Goal: Task Accomplishment & Management: Manage account settings

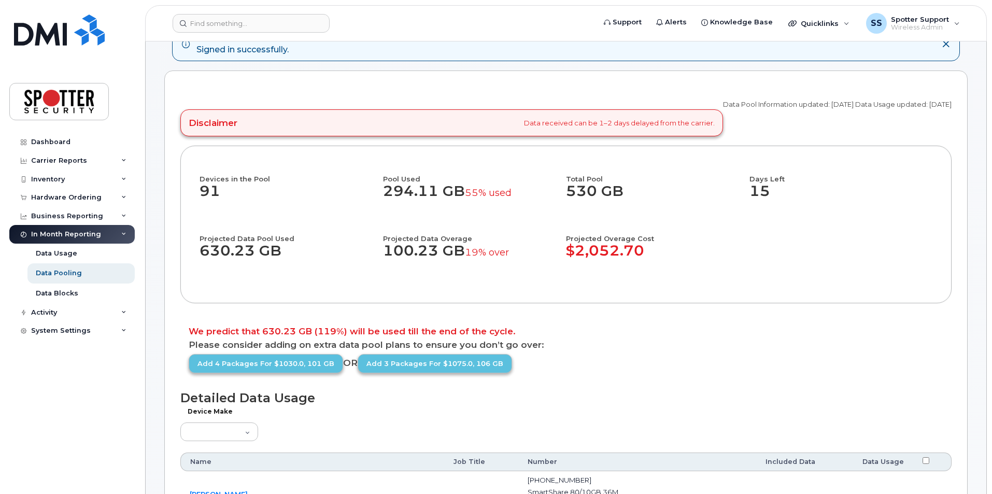
scroll to position [207, 0]
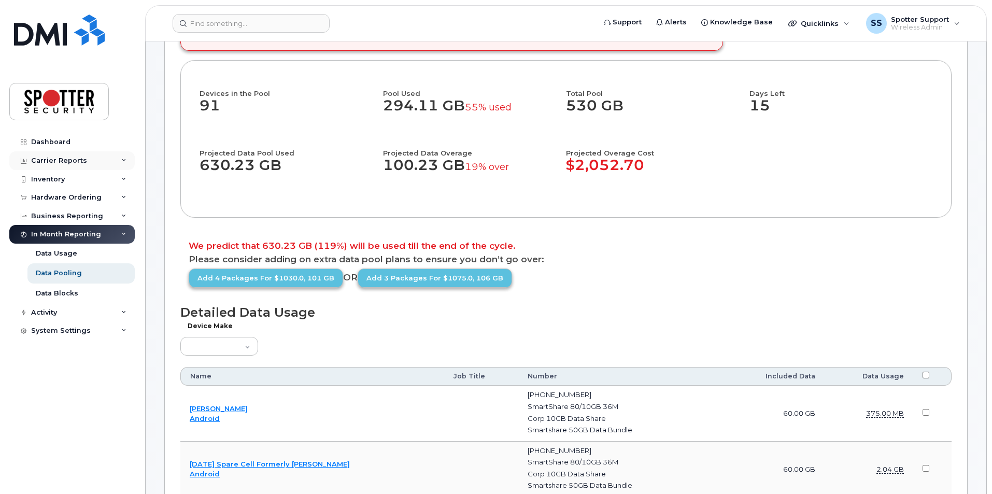
click at [71, 157] on div "Carrier Reports" at bounding box center [59, 161] width 56 height 8
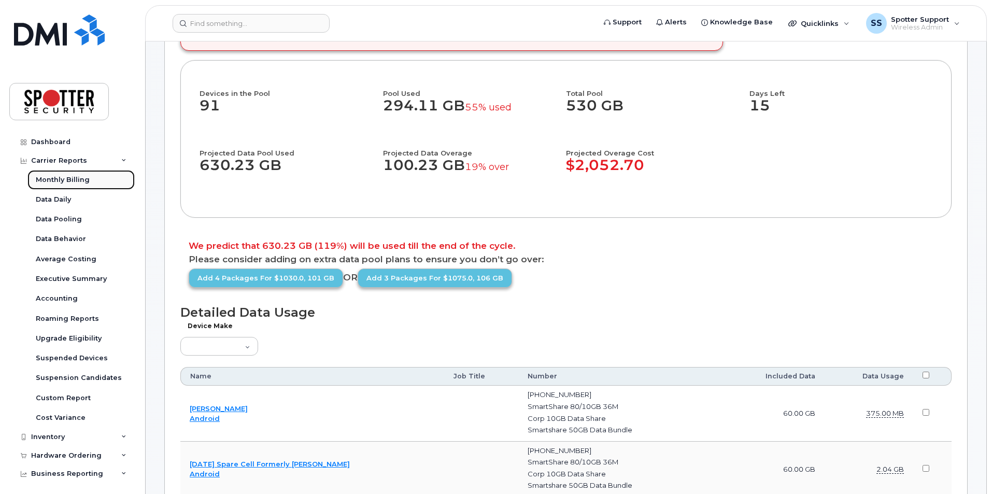
click at [60, 180] on div "Monthly Billing" at bounding box center [63, 179] width 54 height 9
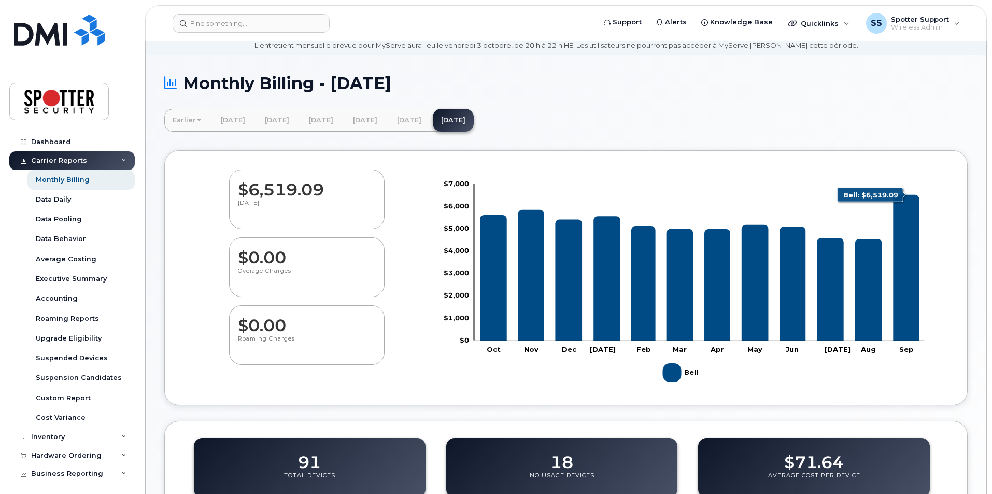
scroll to position [207, 0]
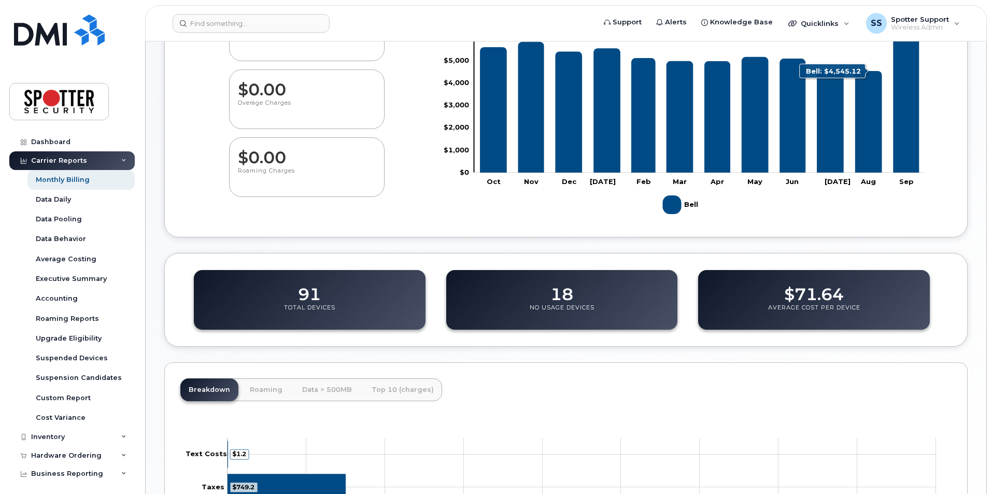
click at [870, 131] on icon "Bell" at bounding box center [868, 122] width 27 height 102
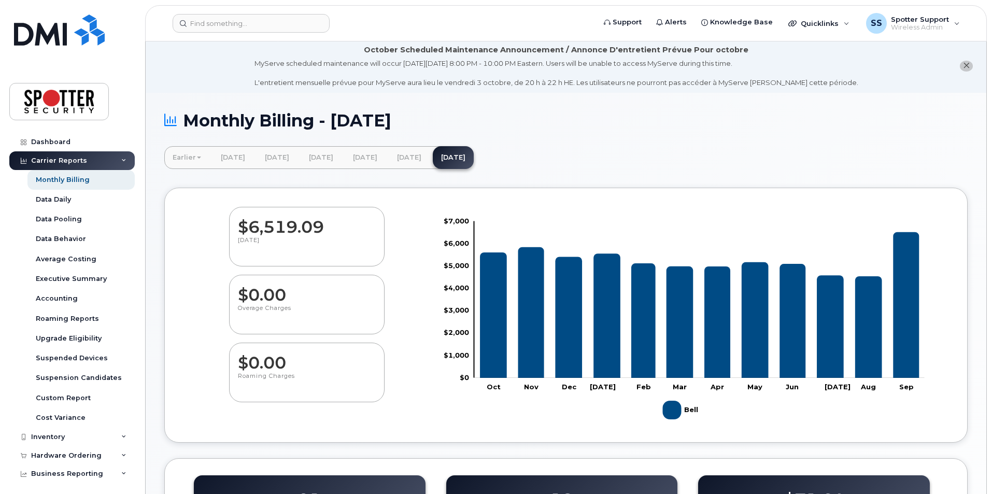
scroll to position [0, 0]
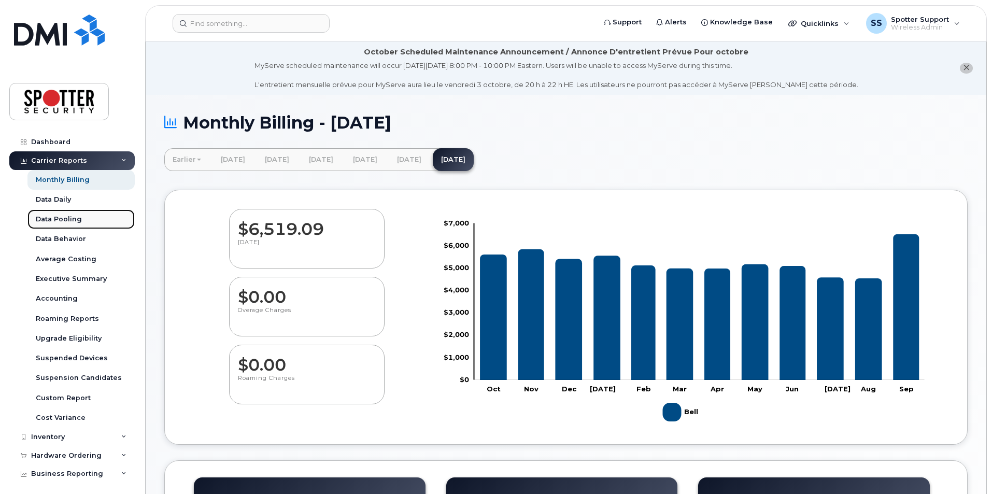
click at [69, 216] on div "Data Pooling" at bounding box center [59, 219] width 46 height 9
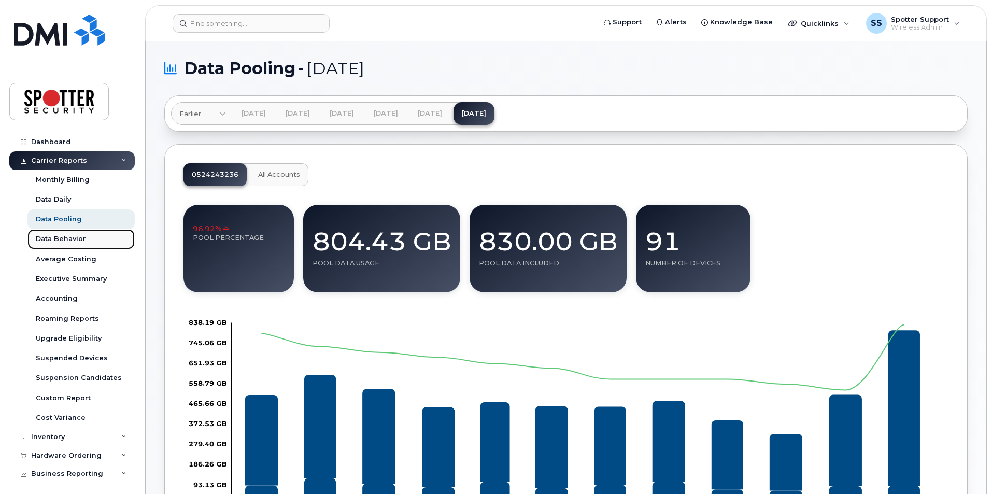
click at [62, 237] on div "Data Behavior" at bounding box center [61, 238] width 50 height 9
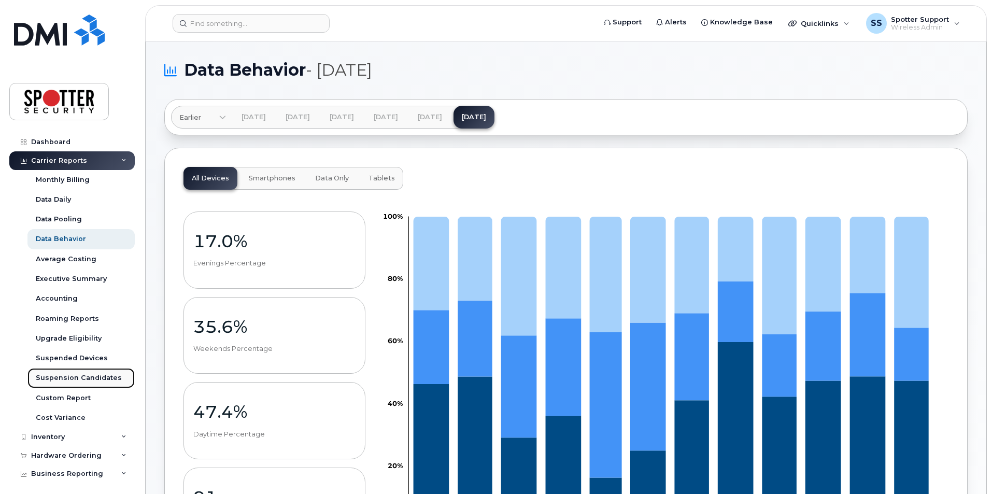
click at [73, 375] on div "Suspension Candidates" at bounding box center [79, 377] width 86 height 9
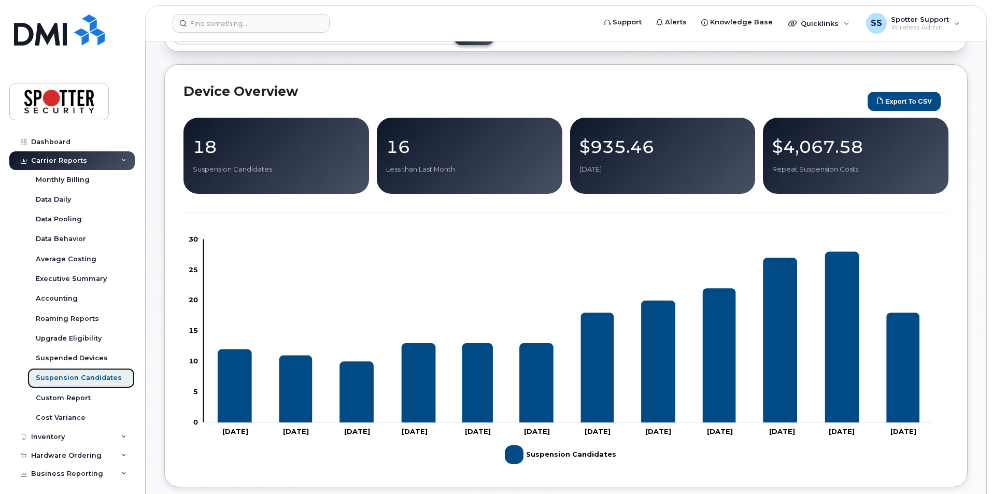
scroll to position [104, 0]
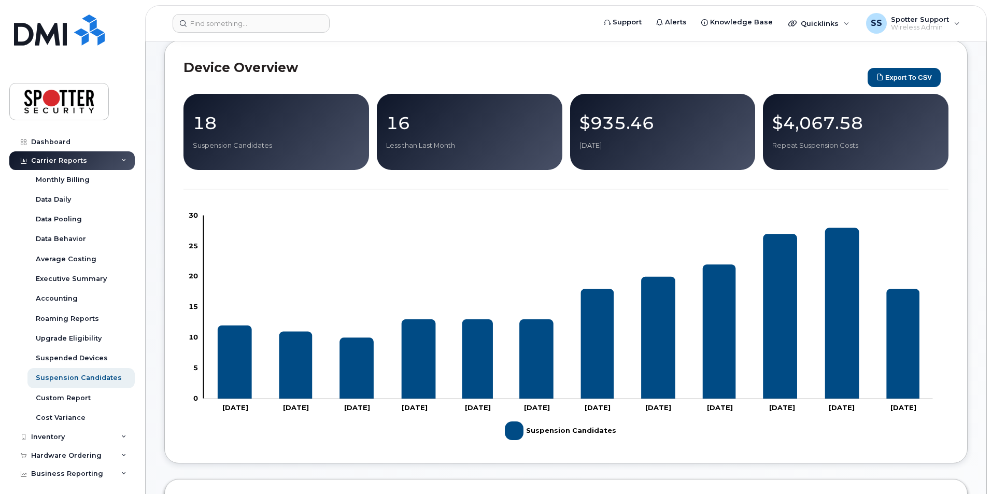
click at [228, 139] on div "18 Suspension Candidates" at bounding box center [276, 132] width 167 height 37
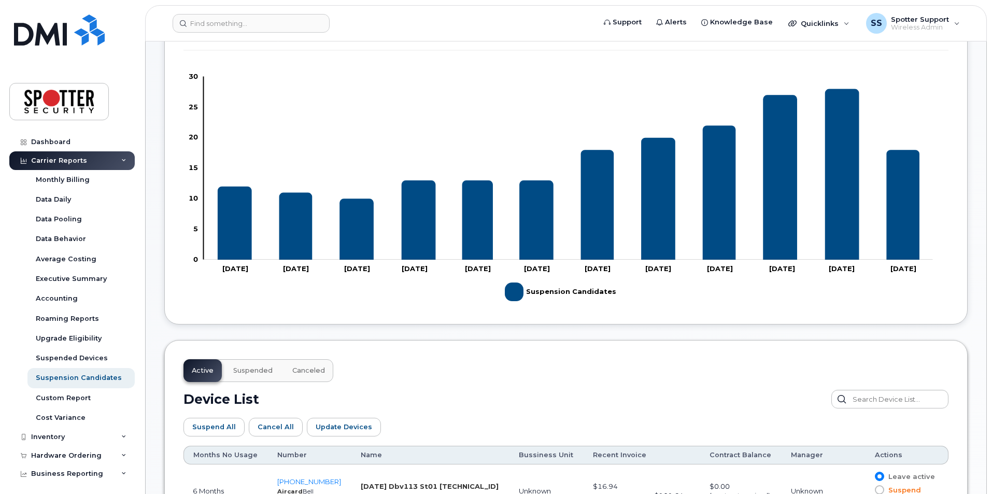
scroll to position [467, 0]
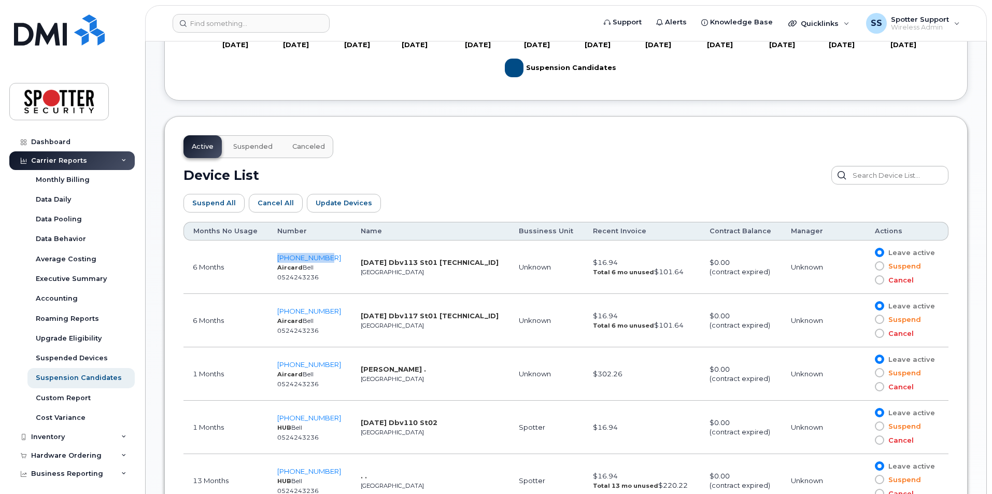
drag, startPoint x: 329, startPoint y: 260, endPoint x: 272, endPoint y: 259, distance: 57.0
click at [272, 259] on td "[PHONE_NUMBER] Aircard Bell 0524243236" at bounding box center [309, 267] width 83 height 53
copy span "[PHONE_NUMBER]"
drag, startPoint x: 330, startPoint y: 312, endPoint x: 276, endPoint y: 314, distance: 53.4
click at [276, 314] on td "[PHONE_NUMBER] Aircard Bell 0524243236" at bounding box center [309, 320] width 83 height 53
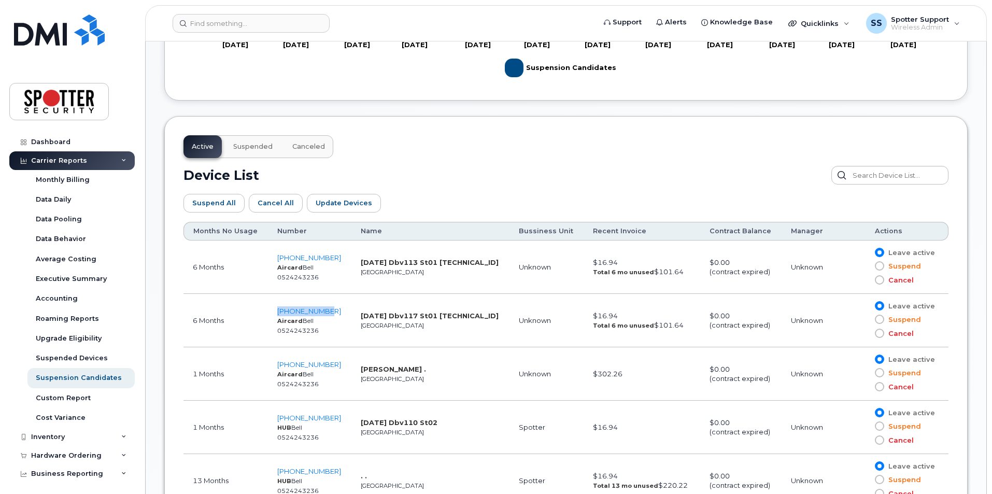
copy span "[PHONE_NUMBER]"
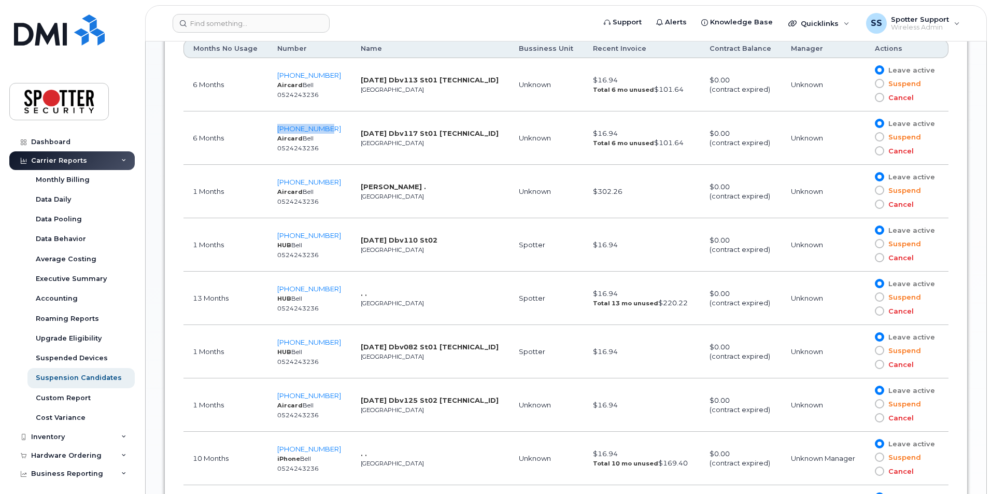
scroll to position [674, 0]
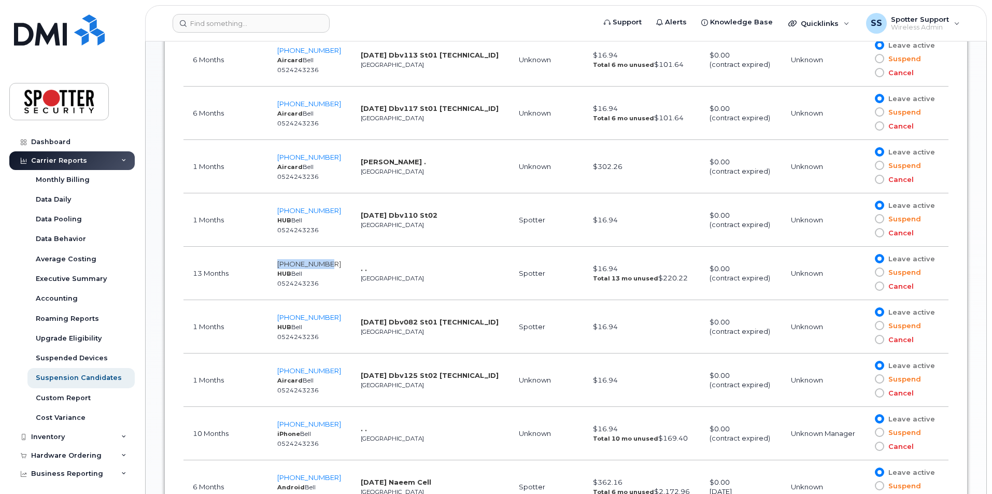
drag, startPoint x: 333, startPoint y: 264, endPoint x: 275, endPoint y: 264, distance: 57.5
click at [275, 264] on td "[PHONE_NUMBER] HUB Bell 0524243236" at bounding box center [309, 273] width 83 height 53
copy span "[PHONE_NUMBER]"
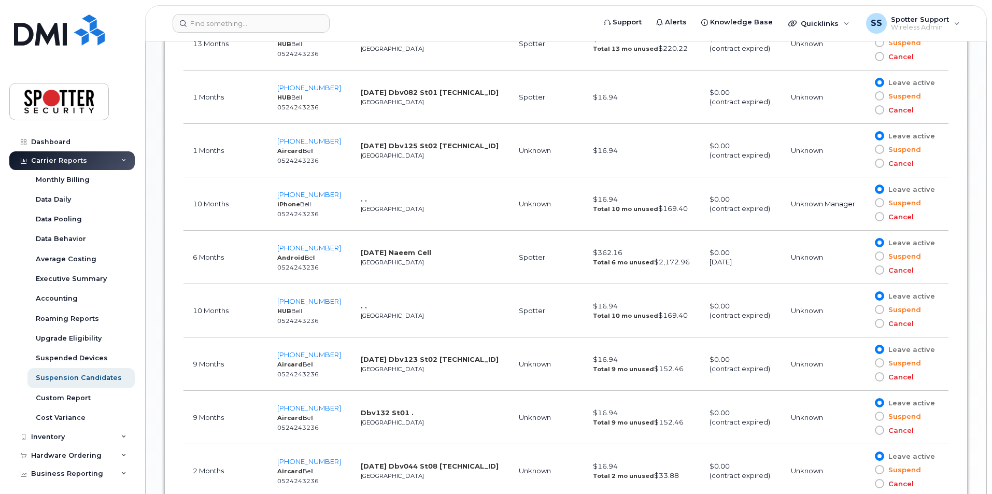
scroll to position [889, 0]
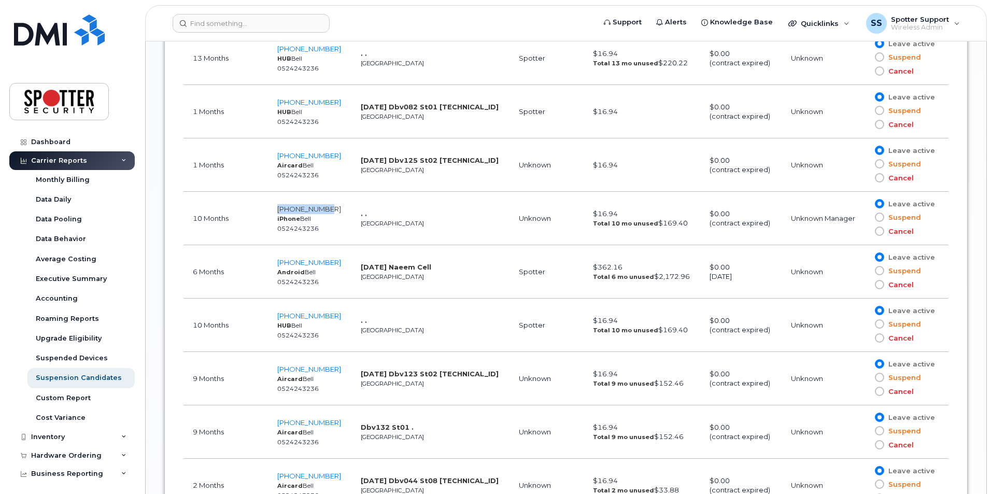
drag, startPoint x: 331, startPoint y: 205, endPoint x: 275, endPoint y: 208, distance: 56.6
click at [275, 208] on td "[PHONE_NUMBER] iPhone Bell 0524243236" at bounding box center [309, 218] width 83 height 53
copy span "[PHONE_NUMBER]"
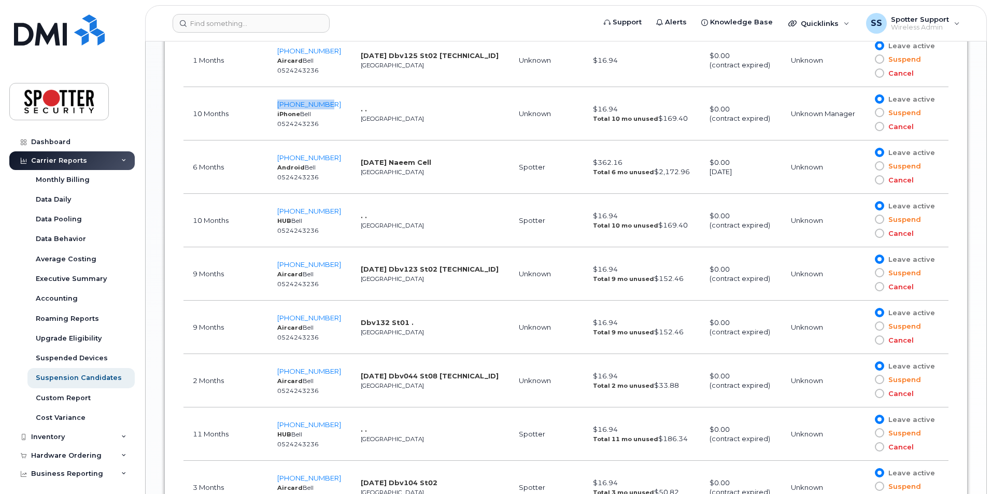
scroll to position [993, 0]
drag, startPoint x: 332, startPoint y: 210, endPoint x: 273, endPoint y: 214, distance: 59.2
click at [273, 214] on td "[PHONE_NUMBER] HUB Bell 0524243236" at bounding box center [309, 221] width 83 height 53
copy span "[PHONE_NUMBER]"
drag, startPoint x: 332, startPoint y: 267, endPoint x: 275, endPoint y: 268, distance: 57.6
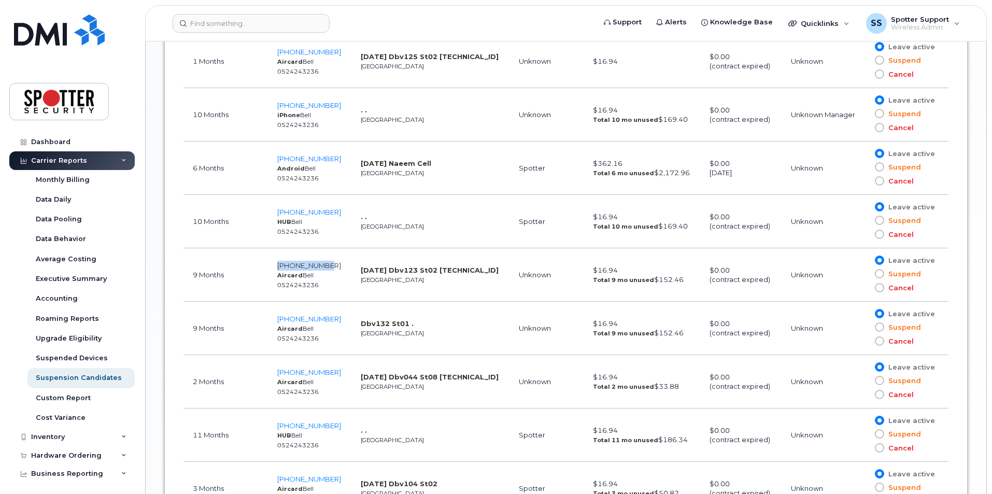
click at [275, 268] on td "[PHONE_NUMBER] Aircard Bell 0524243236" at bounding box center [309, 274] width 83 height 53
copy span "[PHONE_NUMBER]"
drag, startPoint x: 330, startPoint y: 320, endPoint x: 276, endPoint y: 320, distance: 53.4
click at [276, 320] on td "[PHONE_NUMBER] Aircard Bell 0524243236" at bounding box center [309, 328] width 83 height 53
copy span "[PHONE_NUMBER]"
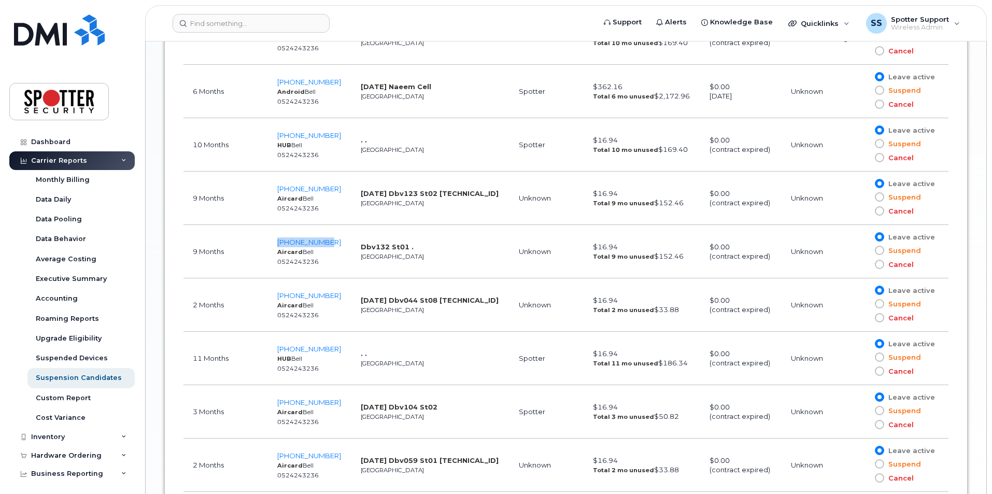
scroll to position [1096, 0]
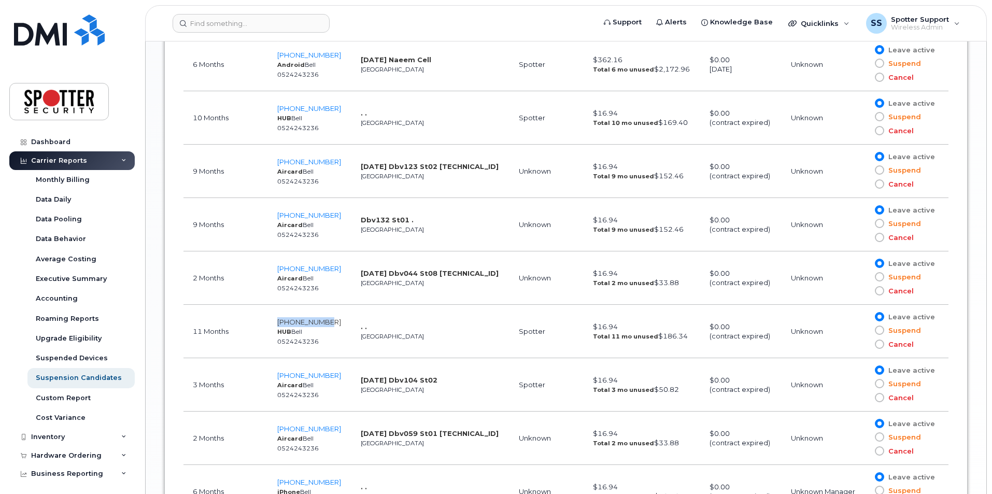
drag, startPoint x: 329, startPoint y: 323, endPoint x: 275, endPoint y: 324, distance: 54.4
click at [275, 324] on td "[PHONE_NUMBER] HUB Bell 0524243236" at bounding box center [309, 331] width 83 height 53
copy span "[PHONE_NUMBER]"
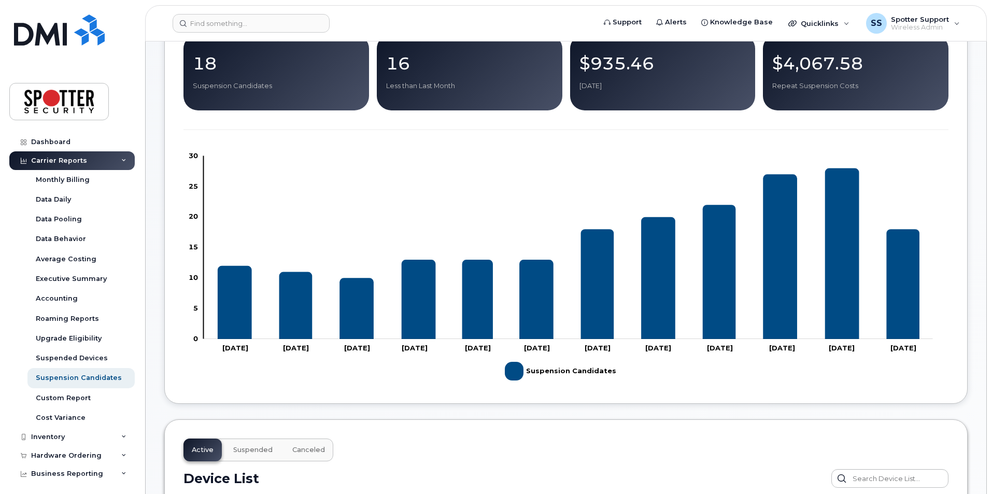
scroll to position [0, 0]
